Goal: Task Accomplishment & Management: Use online tool/utility

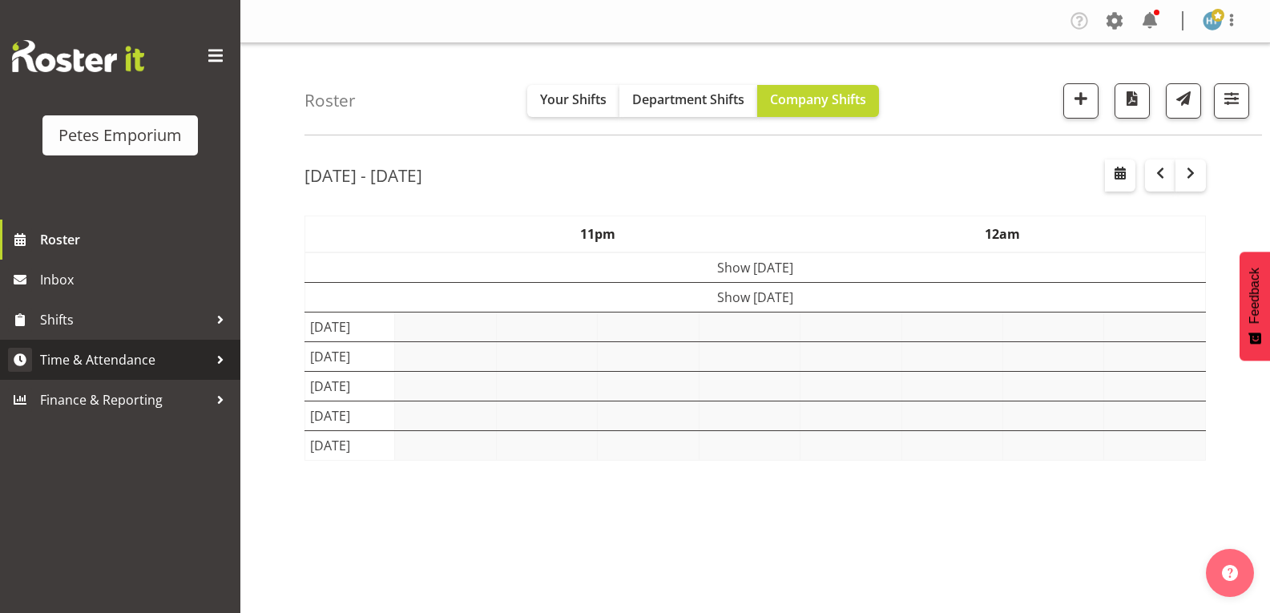
click at [132, 361] on span "Time & Attendance" at bounding box center [124, 360] width 168 height 24
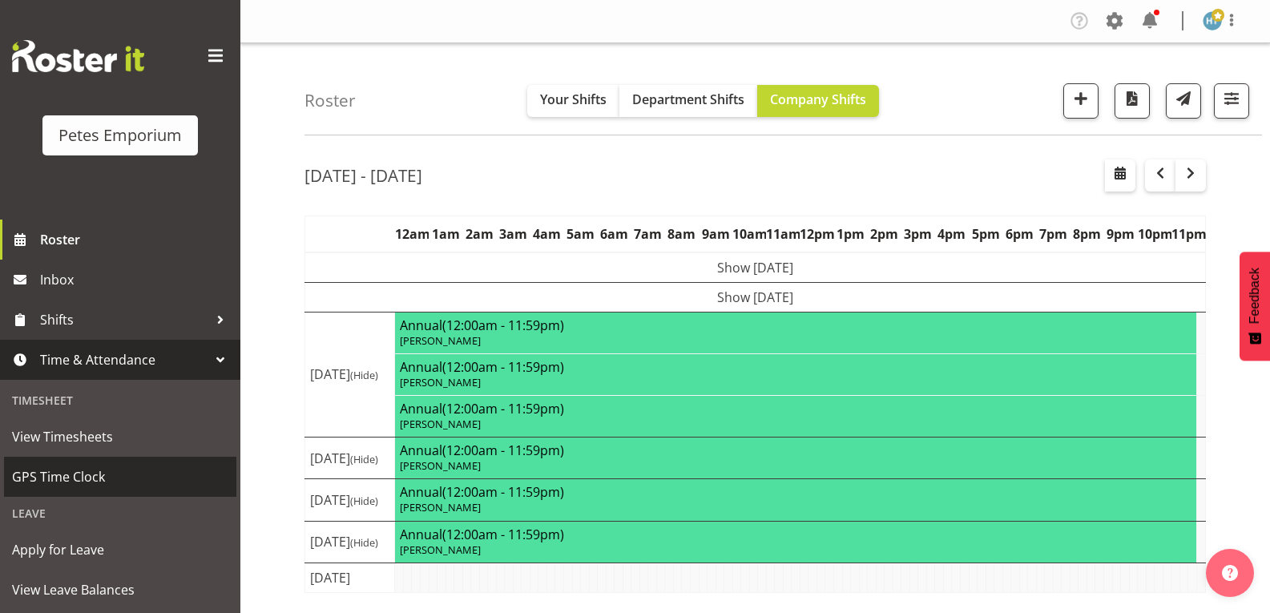
click at [74, 476] on span "GPS Time Clock" at bounding box center [120, 477] width 216 height 24
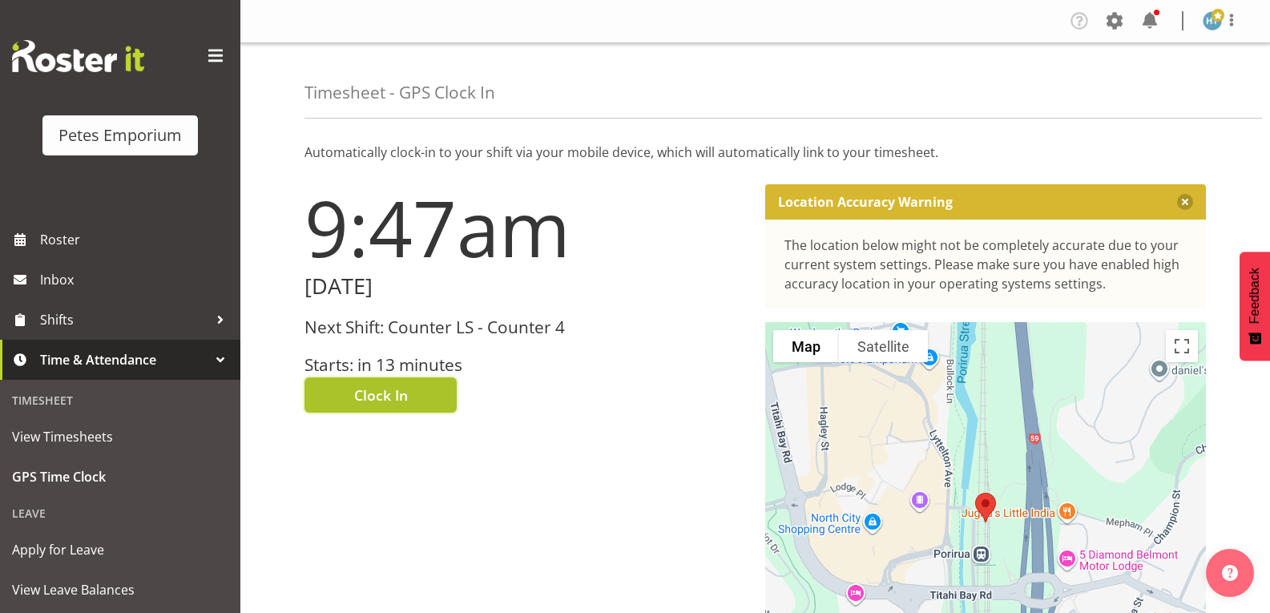
click at [409, 389] on button "Clock In" at bounding box center [380, 394] width 152 height 35
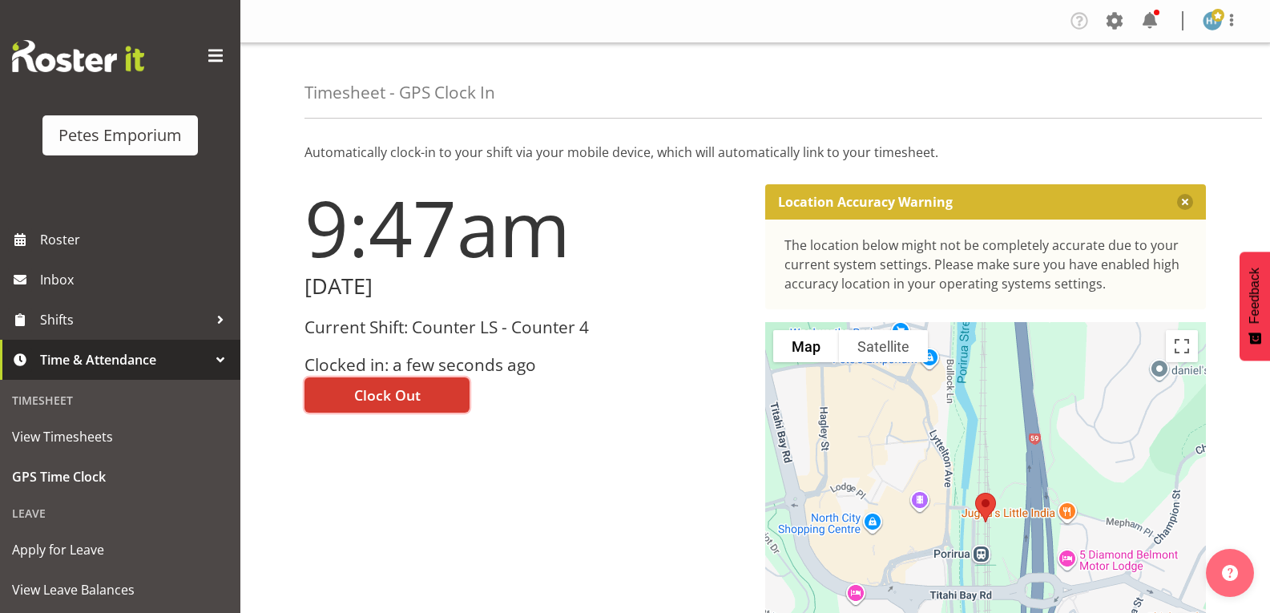
click at [1212, 15] on span at bounding box center [1217, 15] width 13 height 13
click at [1147, 87] on link "Log Out" at bounding box center [1164, 84] width 154 height 29
